Goal: Transaction & Acquisition: Purchase product/service

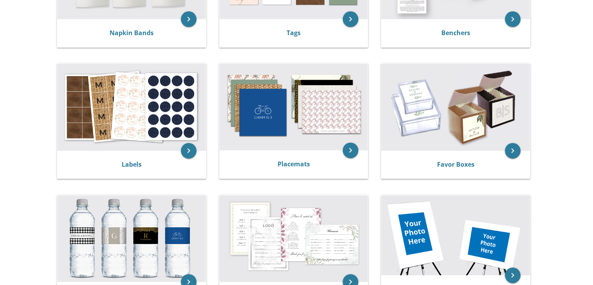
scroll to position [246, 0]
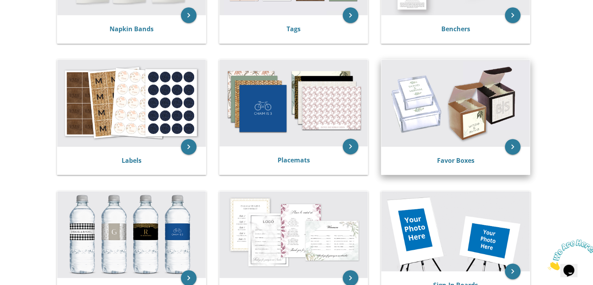
scroll to position [0, 0]
click at [417, 110] on img at bounding box center [456, 103] width 149 height 87
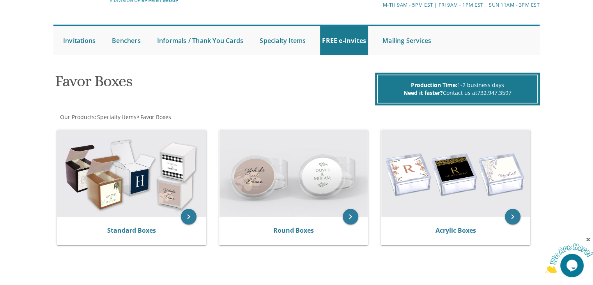
scroll to position [73, 0]
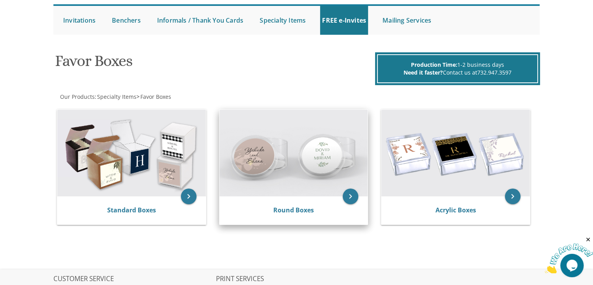
click at [266, 167] on img at bounding box center [294, 153] width 149 height 87
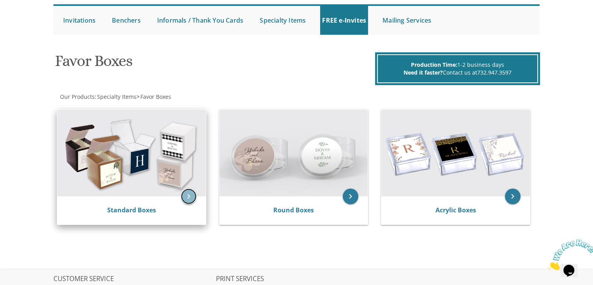
click at [187, 199] on icon "keyboard_arrow_right" at bounding box center [189, 196] width 16 height 16
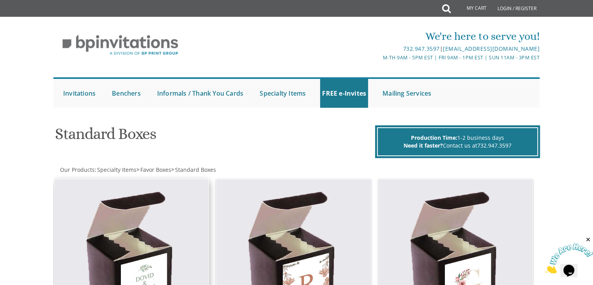
click at [165, 204] on img at bounding box center [132, 256] width 155 height 155
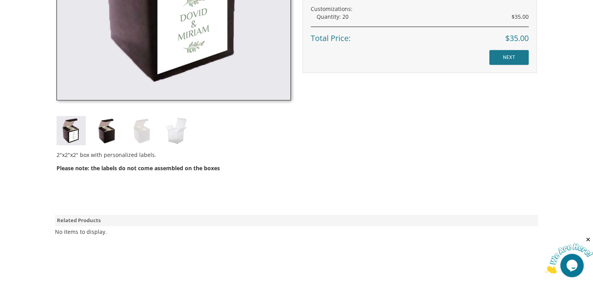
scroll to position [365, 0]
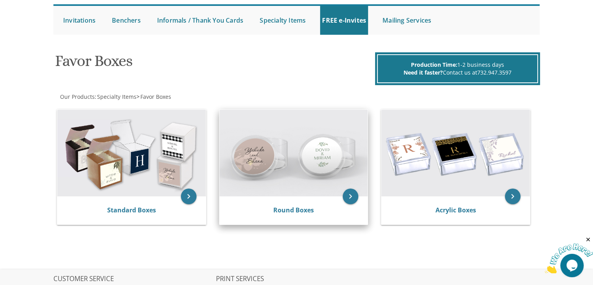
click at [282, 156] on img at bounding box center [294, 153] width 149 height 87
click at [297, 211] on link "Round Boxes" at bounding box center [294, 210] width 41 height 9
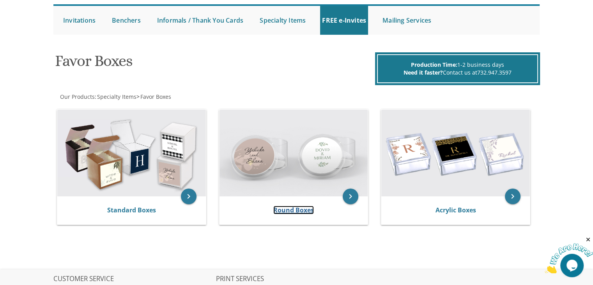
scroll to position [178, 0]
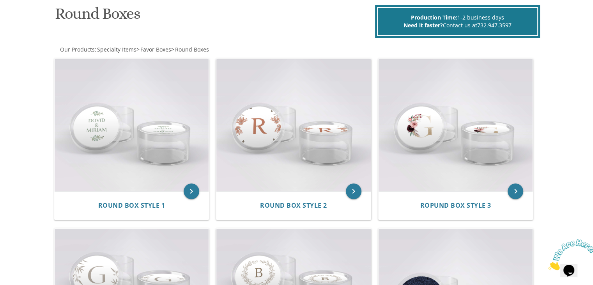
scroll to position [127, 0]
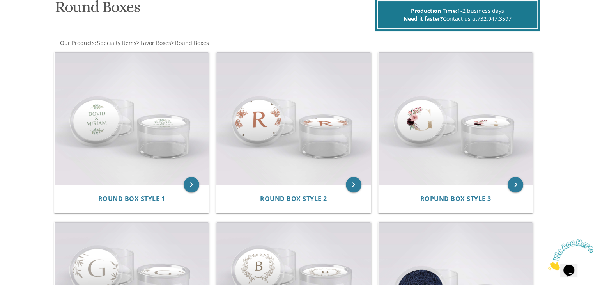
drag, startPoint x: 599, startPoint y: 25, endPoint x: 599, endPoint y: 44, distance: 19.5
click at [593, 44] on html "My Cart Total: View Cart Item(s) Submit My Cart Total: View Cart Item(s) Login …" at bounding box center [296, 15] width 593 height 285
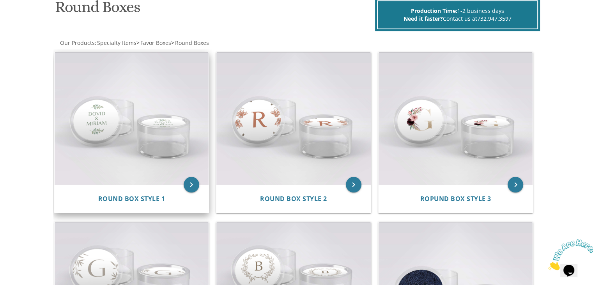
click at [146, 125] on img at bounding box center [132, 118] width 155 height 132
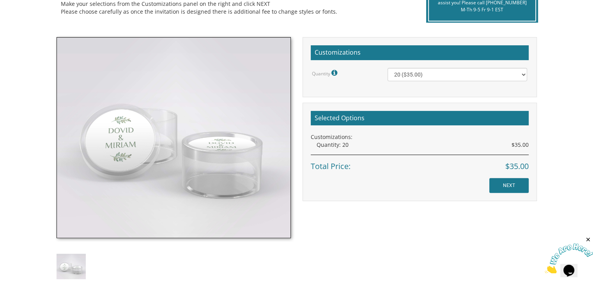
scroll to position [197, 0]
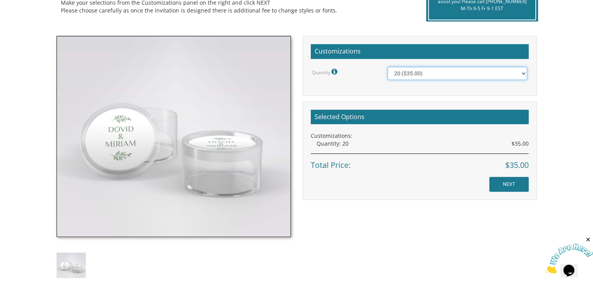
click at [462, 72] on select "20 ($35.00) 40 ($53.00) 60 ($65.00) 80 ($75.00) 100 ($85.00)" at bounding box center [458, 73] width 140 height 13
click at [462, 116] on h2 "Selected Options" at bounding box center [420, 117] width 218 height 15
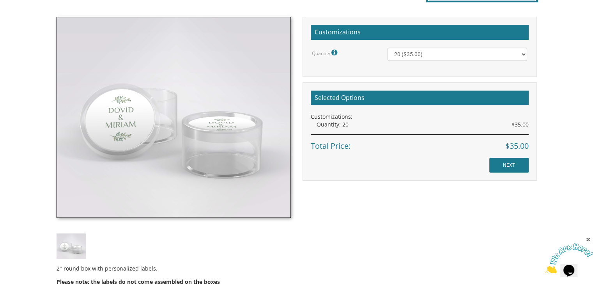
scroll to position [217, 0]
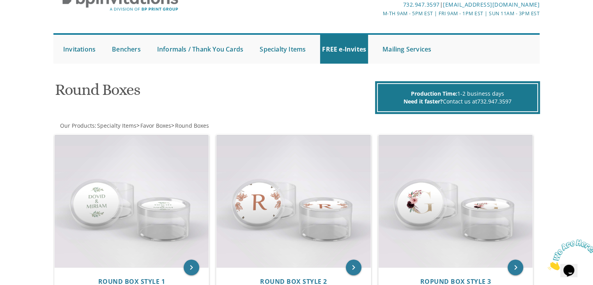
scroll to position [3, 0]
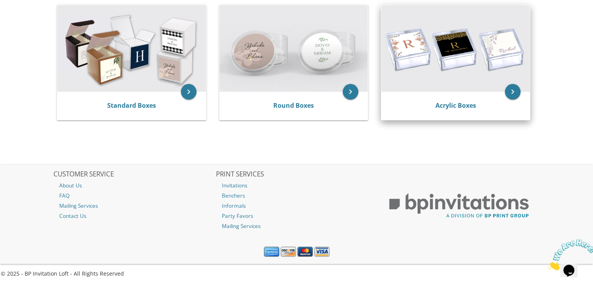
click at [417, 64] on img at bounding box center [456, 48] width 149 height 87
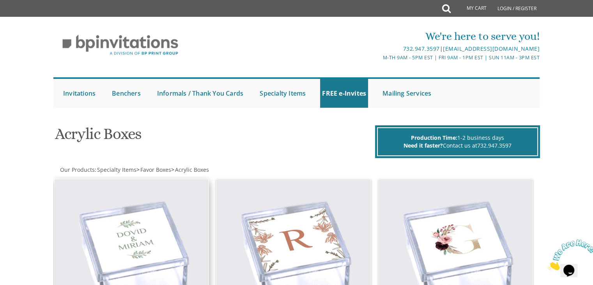
click at [182, 228] on img at bounding box center [132, 256] width 155 height 155
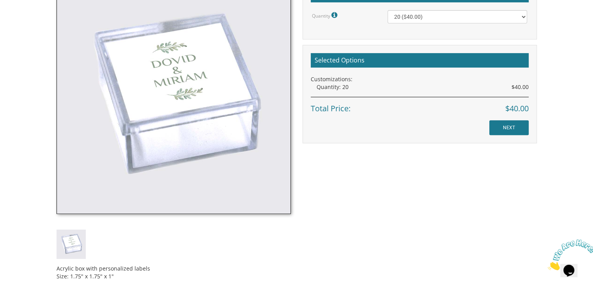
scroll to position [252, 0]
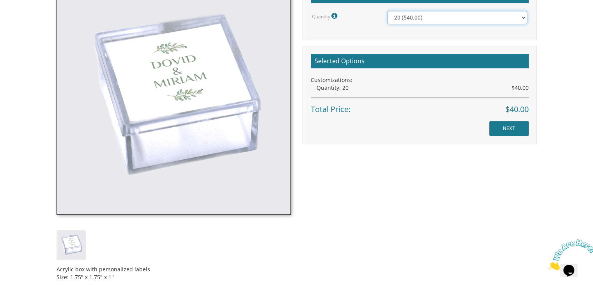
click at [502, 19] on select "20 ($40.00) 40 ($58.00) 60 ($70.00) 80 ($80.00) 100 ($90.00)" at bounding box center [458, 17] width 140 height 13
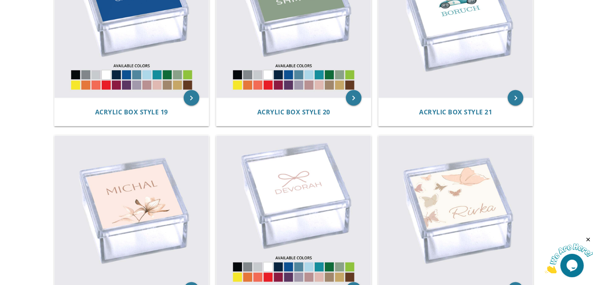
scroll to position [1393, 0]
